Goal: Register for event/course

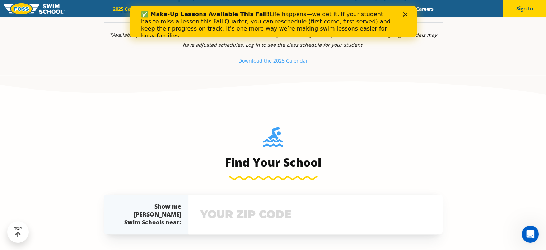
scroll to position [419, 0]
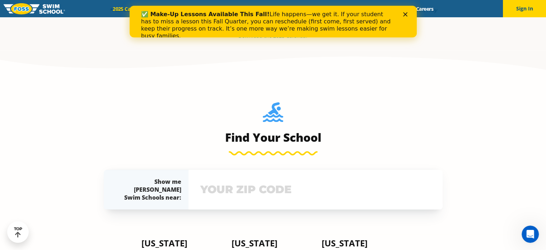
click at [248, 196] on input "text" at bounding box center [316, 189] width 234 height 21
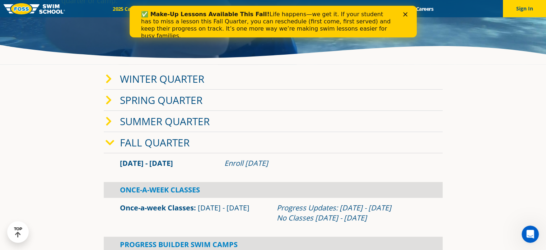
scroll to position [140, 0]
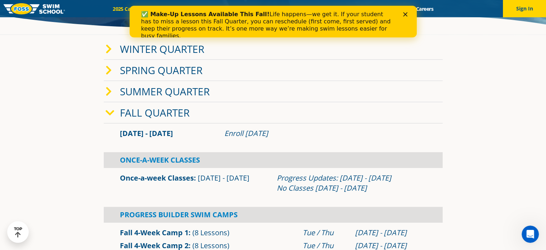
type input "60446"
click at [138, 159] on div "Once-A-Week Classes" at bounding box center [273, 160] width 339 height 16
click at [251, 173] on div "Once-a-week Classes Sep 2 - Dec 22" at bounding box center [194, 183] width 157 height 20
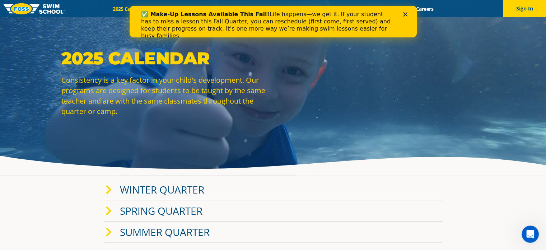
click at [407, 13] on div "Close" at bounding box center [406, 14] width 7 height 4
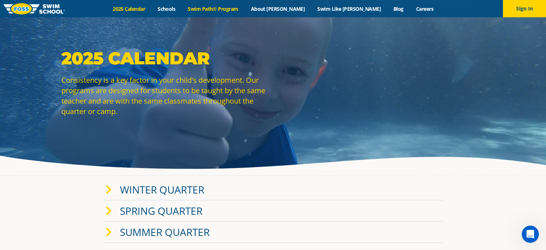
click at [222, 6] on link "Swim Path® Program" at bounding box center [213, 8] width 63 height 7
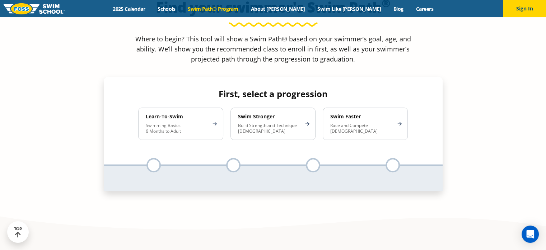
scroll to position [670, 0]
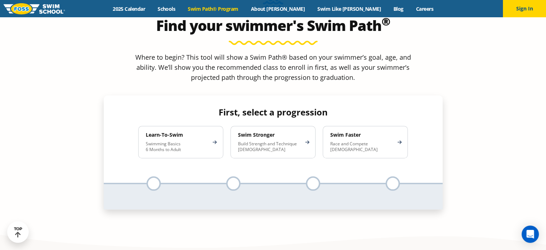
click at [151, 107] on div "First, select a progression Learn-To-Swim Swimming Basics 6 Months to Adult Swi…" at bounding box center [273, 141] width 288 height 69
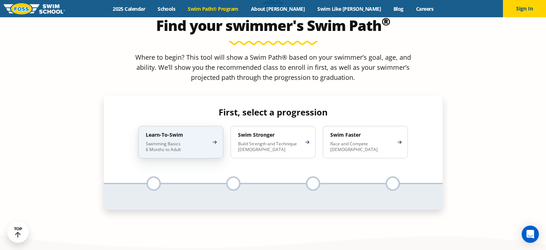
click at [176, 126] on div "Learn-To-Swim Swimming Basics 6 Months to Adult" at bounding box center [180, 142] width 85 height 32
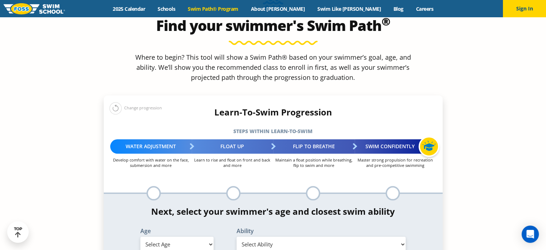
click at [196, 236] on select "Select Age [DEMOGRAPHIC_DATA] months - 1 year 1 year 2 years 3 years 4 years 5 …" at bounding box center [176, 243] width 73 height 15
select select "3-years"
click at [140, 236] on select "Select Age [DEMOGRAPHIC_DATA] months - 1 year 1 year 2 years 3 years 4 years 5 …" at bounding box center [176, 243] width 73 height 15
click at [315, 236] on select "Select Ability First in-water experience When in the water, reliant on a life j…" at bounding box center [321, 243] width 169 height 15
select select "3-years-when-in-the-water-reliant-on-a-life-jacket-or-floatation-device"
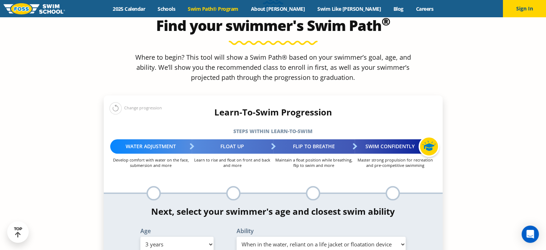
click at [237, 236] on select "Select Ability First in-water experience When in the water, reliant on a life j…" at bounding box center [321, 243] width 169 height 15
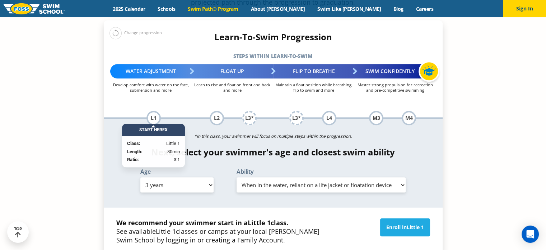
scroll to position [754, 0]
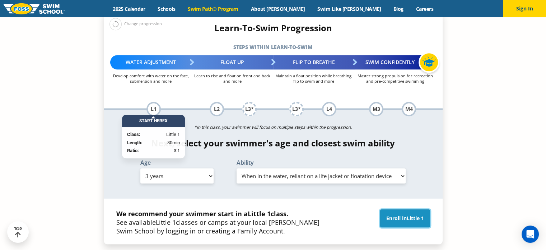
click at [395, 209] on link "Enroll in Little 1" at bounding box center [405, 218] width 50 height 18
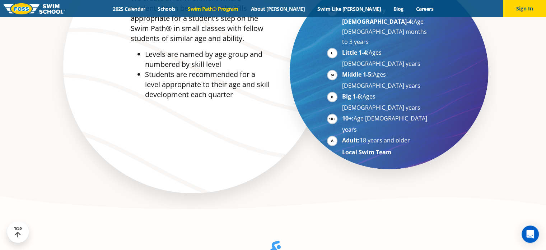
scroll to position [335, 0]
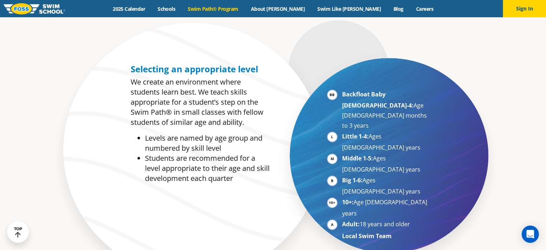
click at [353, 96] on strong "Backfloat Baby [DEMOGRAPHIC_DATA]-4:" at bounding box center [377, 99] width 71 height 19
click at [378, 92] on strong "Backfloat Baby [DEMOGRAPHIC_DATA]-4:" at bounding box center [377, 99] width 71 height 19
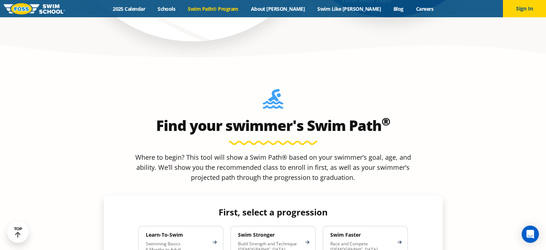
scroll to position [586, 0]
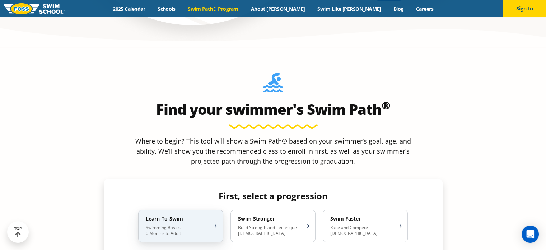
click at [199, 209] on div "Learn-To-Swim Swimming Basics 6 Months to Adult" at bounding box center [180, 225] width 85 height 32
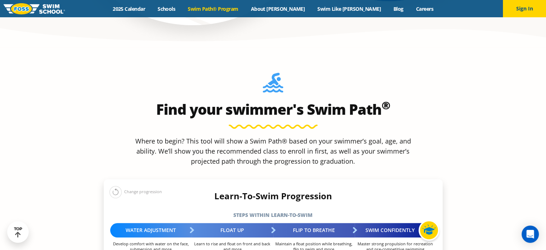
click at [143, 241] on p "Develop comfort with water on the face, submersion and more" at bounding box center [151, 246] width 82 height 11
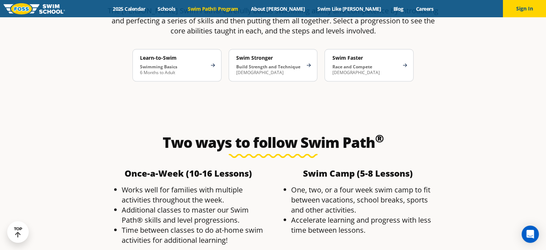
scroll to position [1257, 0]
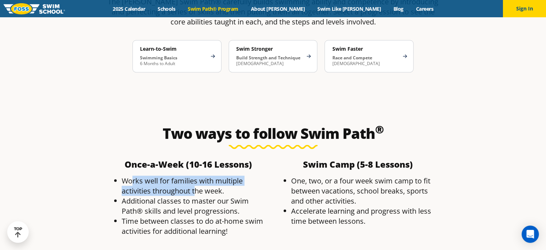
drag, startPoint x: 132, startPoint y: 121, endPoint x: 167, endPoint y: 141, distance: 39.8
click at [186, 175] on ul "Works well for families with multiple activities throughout the week. Additiona…" at bounding box center [188, 205] width 162 height 60
click at [144, 195] on li "Additional classes to master our Swim Path® skills and level progressions." at bounding box center [196, 205] width 148 height 20
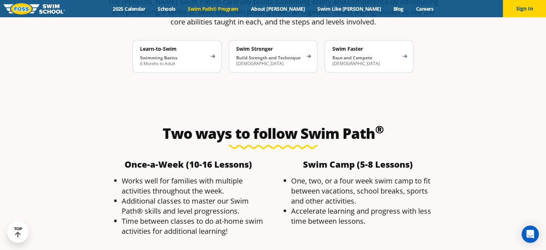
drag, startPoint x: 136, startPoint y: 147, endPoint x: 241, endPoint y: 150, distance: 104.9
click at [241, 195] on li "Additional classes to master our Swim Path® skills and level progressions." at bounding box center [196, 205] width 148 height 20
drag, startPoint x: 122, startPoint y: 163, endPoint x: 252, endPoint y: 166, distance: 129.6
click at [252, 215] on li "Time between classes to do at-home swim activities for additional learning!" at bounding box center [196, 225] width 148 height 20
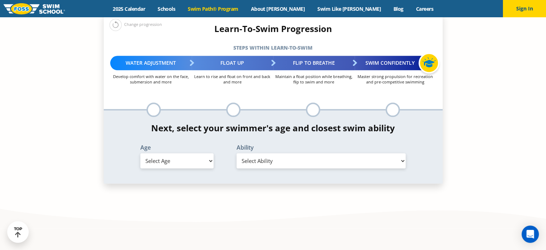
scroll to position [679, 0]
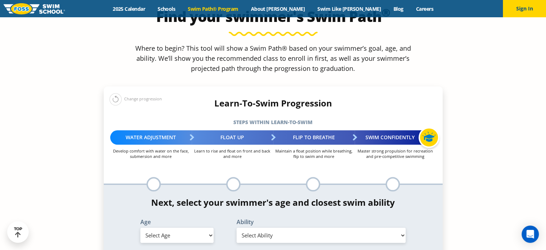
click at [175, 227] on select "Select Age [DEMOGRAPHIC_DATA] months - 1 year 1 year 2 years 3 years 4 years 5 …" at bounding box center [176, 234] width 73 height 15
select select "1-year"
click at [140, 227] on select "Select Age [DEMOGRAPHIC_DATA] months - 1 year 1 year 2 years 3 years 4 years 5 …" at bounding box center [176, 234] width 73 height 15
click at [281, 227] on select "Select Ability First in-water experience Comfortable with water poured over the…" at bounding box center [321, 234] width 169 height 15
select select "1-year-first-in-water-experience"
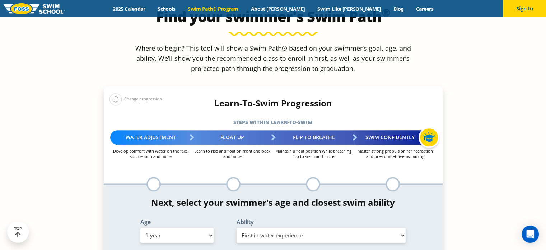
click at [237, 227] on select "Select Ability First in-water experience Comfortable with water poured over the…" at bounding box center [321, 234] width 169 height 15
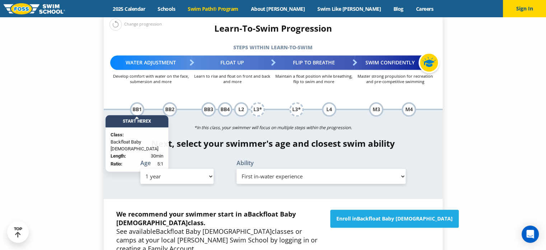
scroll to position [763, 0]
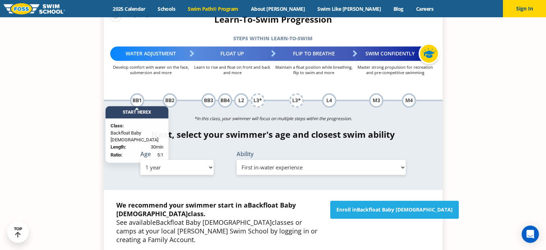
drag, startPoint x: 193, startPoint y: 189, endPoint x: 240, endPoint y: 187, distance: 47.1
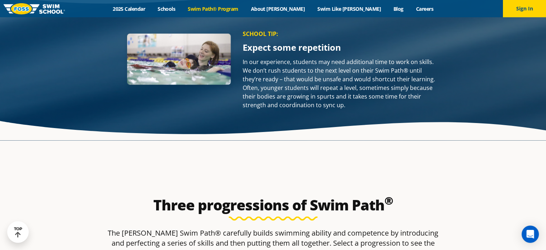
scroll to position [1182, 0]
